Goal: Communication & Community: Answer question/provide support

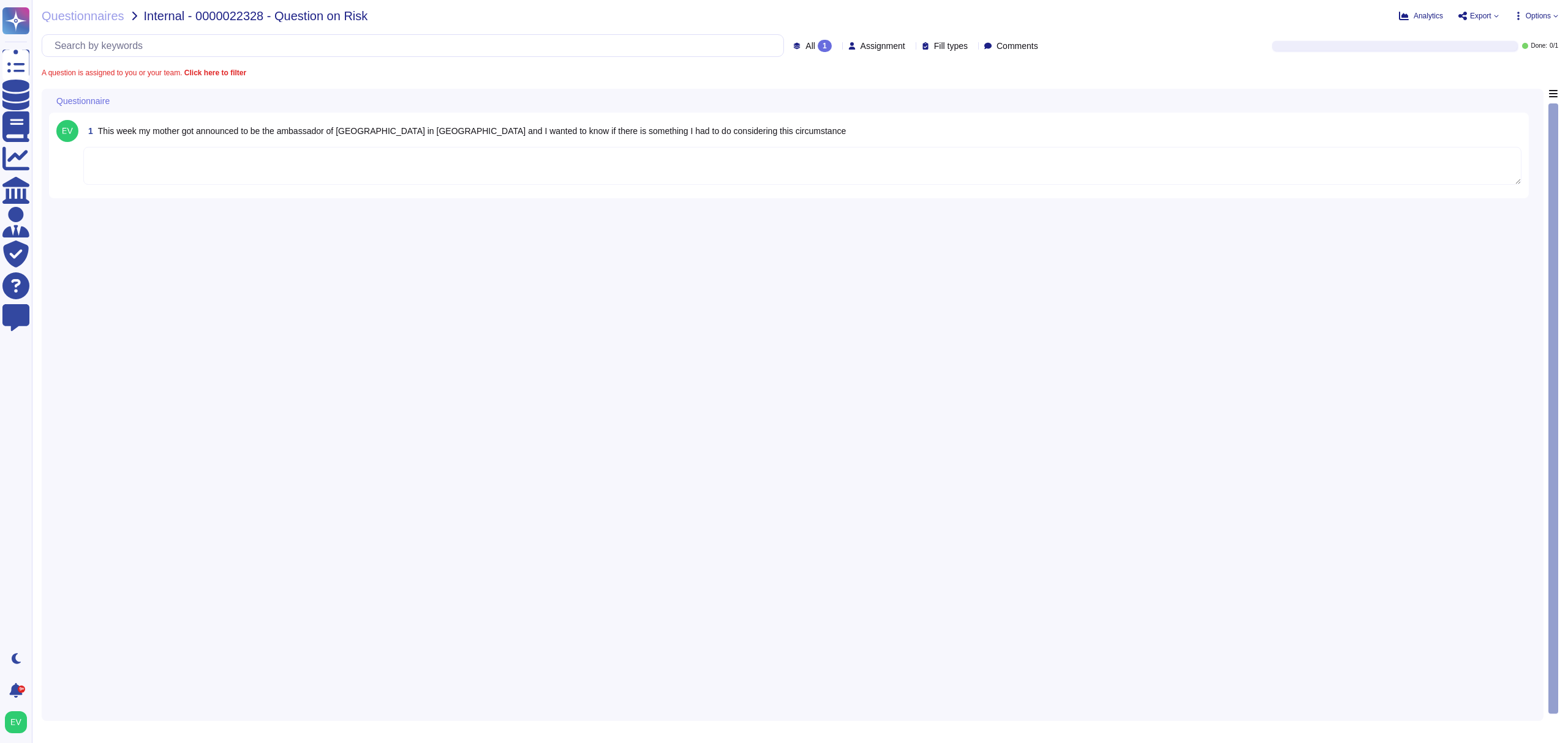
click at [164, 177] on textarea at bounding box center [803, 166] width 1438 height 38
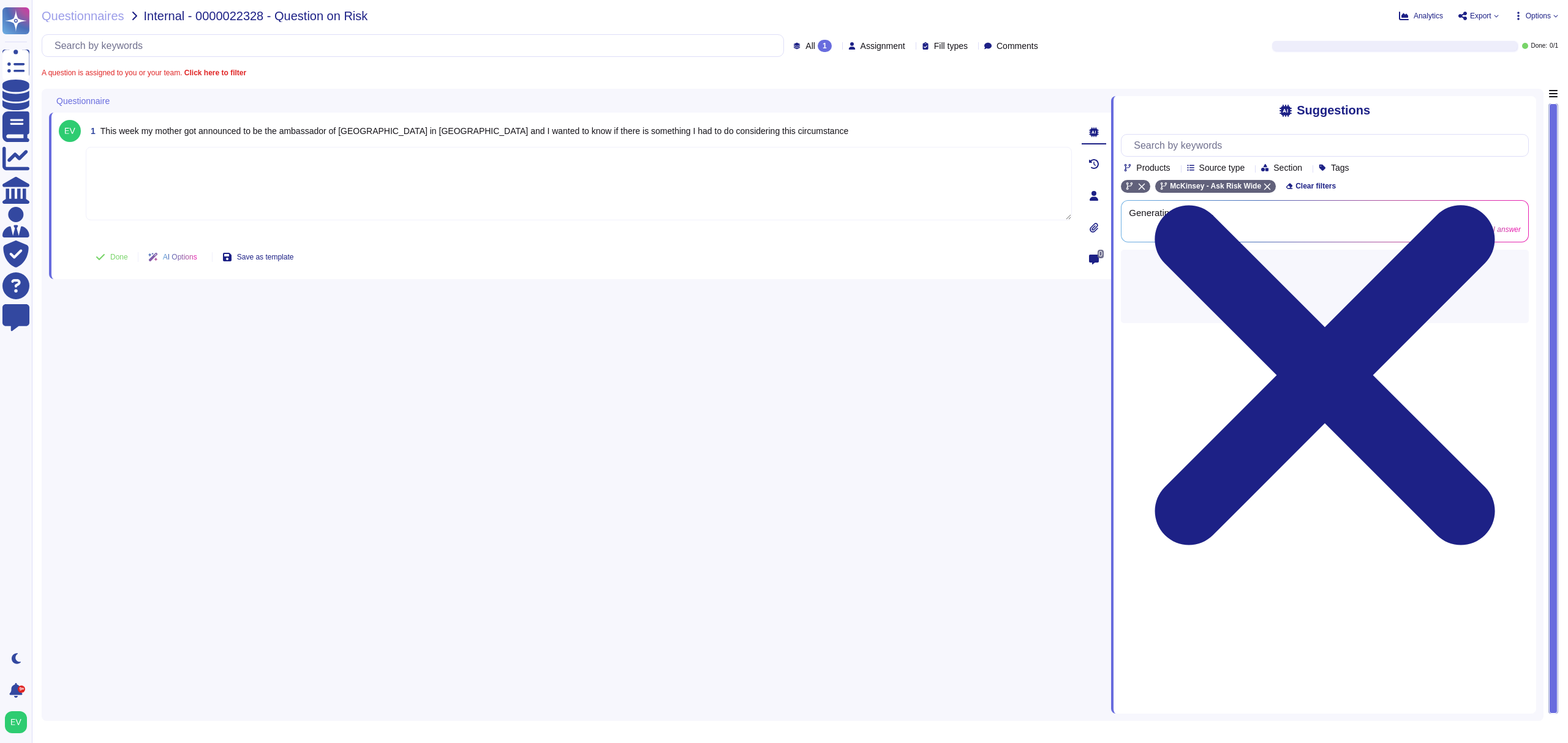
paste textarea "Thank you for your patience as we worked on your request. For your awareness, w…"
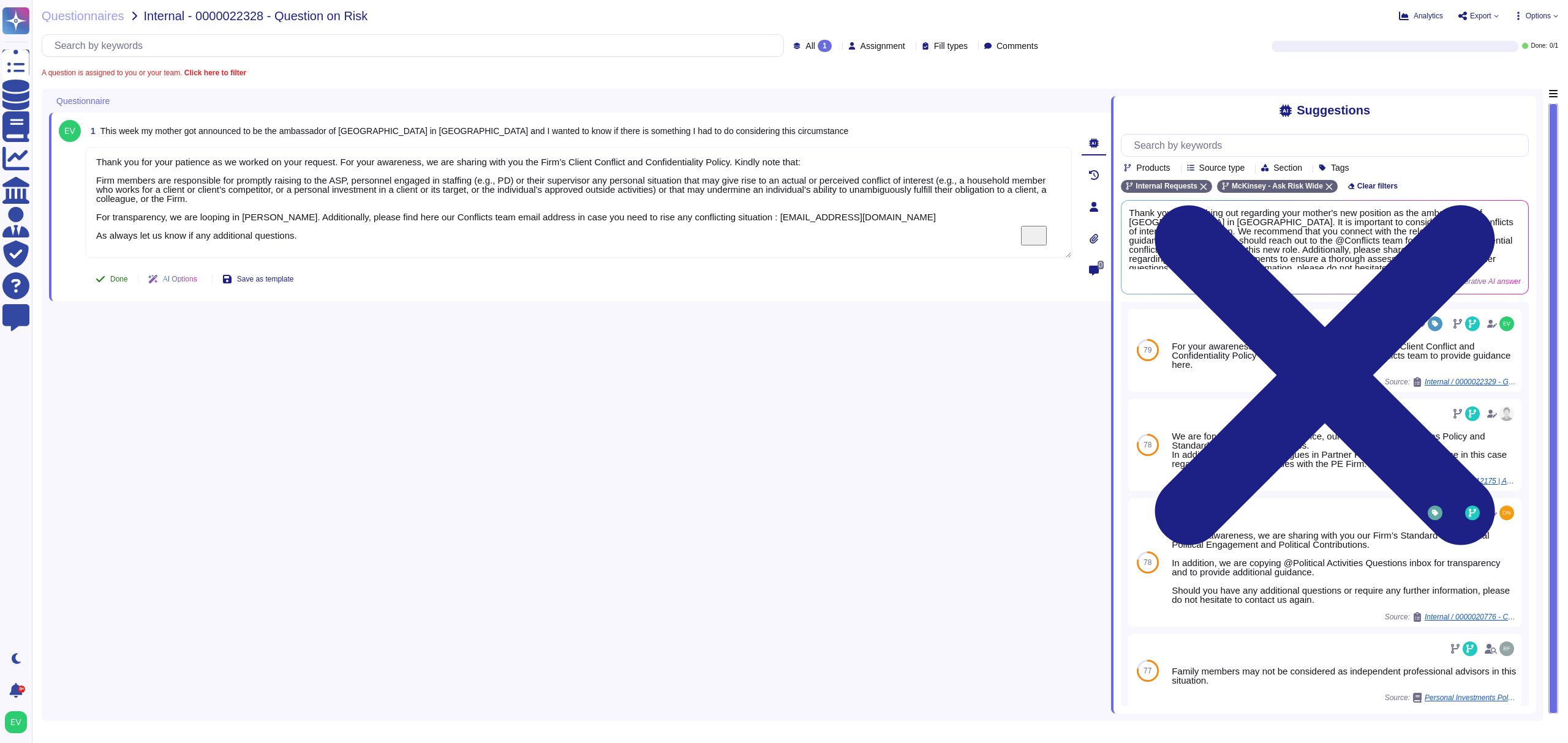
type textarea "Thank you for your patience as we worked on your request. For your awareness, w…"
click at [106, 278] on button "Done" at bounding box center [111, 279] width 52 height 25
click at [70, 17] on span "Questionnaires" at bounding box center [83, 15] width 83 height 12
